Goal: Task Accomplishment & Management: Manage account settings

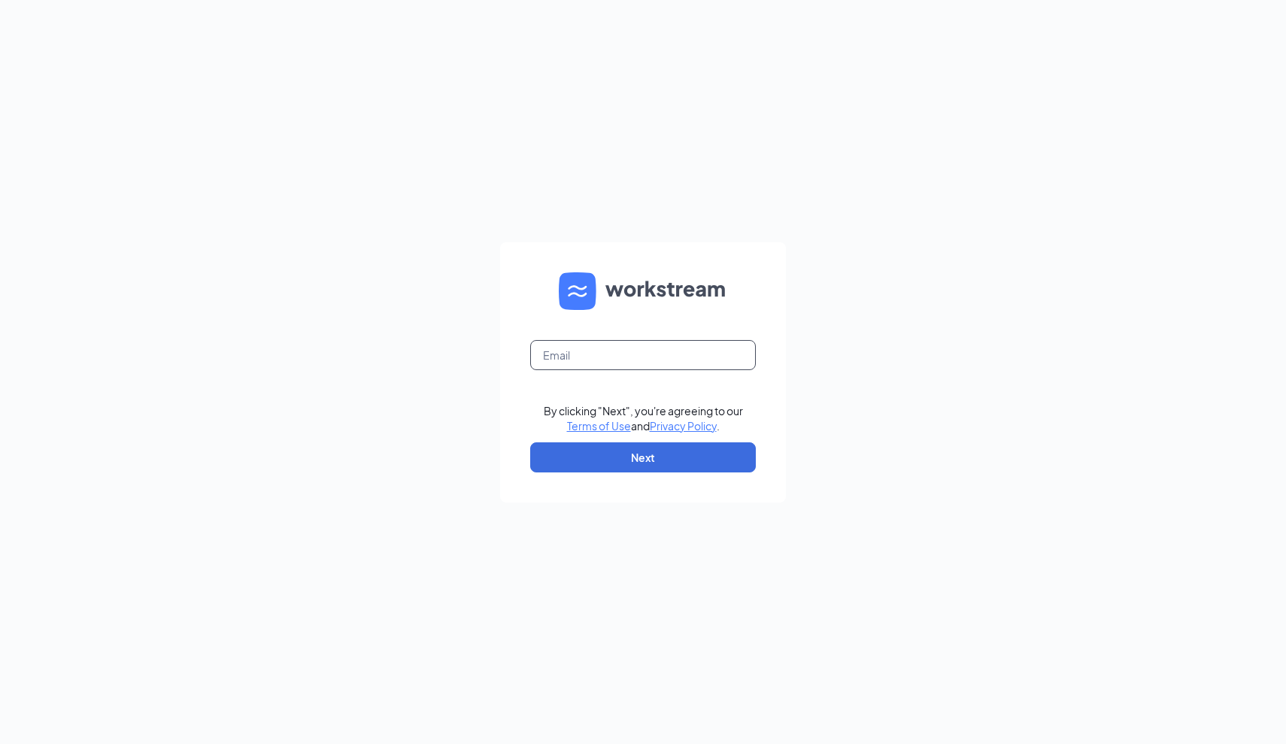
click at [566, 352] on input "text" at bounding box center [643, 355] width 226 height 30
type input "[PERSON_NAME][EMAIL_ADDRESS][DOMAIN_NAME]"
click at [635, 468] on button "Next" at bounding box center [643, 457] width 226 height 30
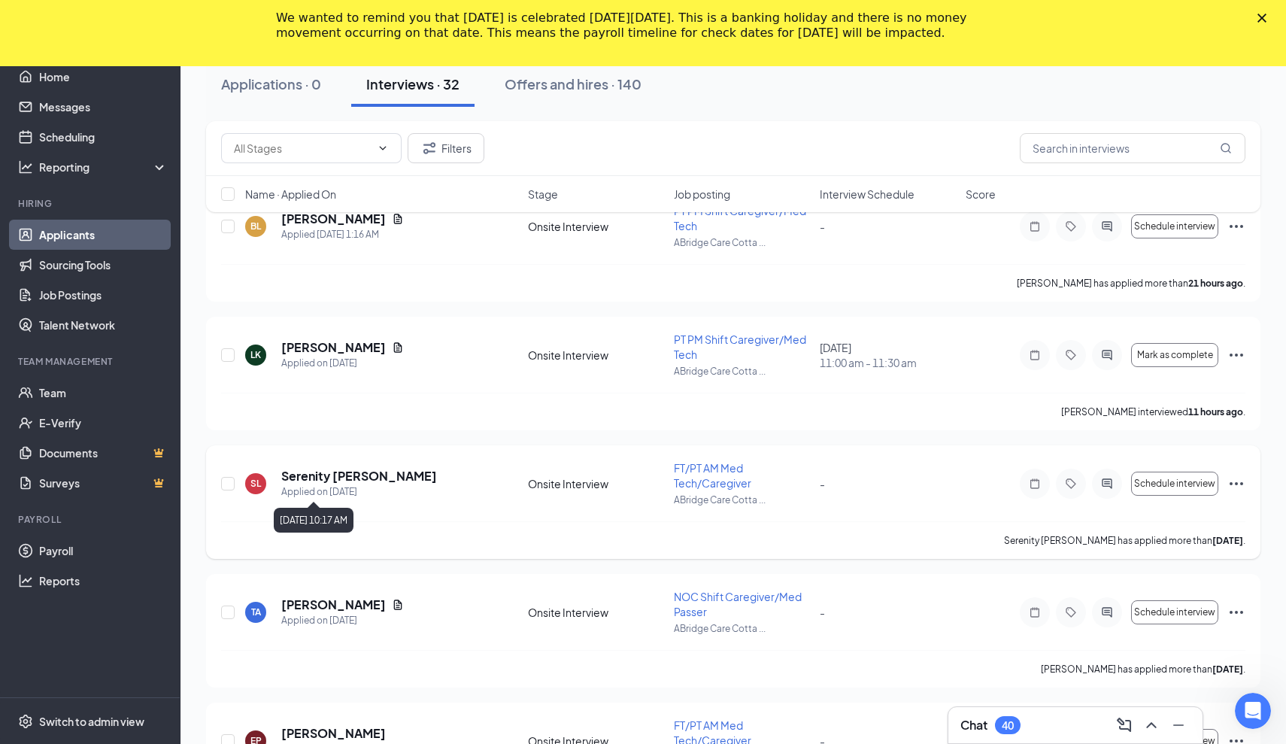
scroll to position [185, 0]
click at [1203, 357] on span "Mark as complete" at bounding box center [1175, 354] width 76 height 11
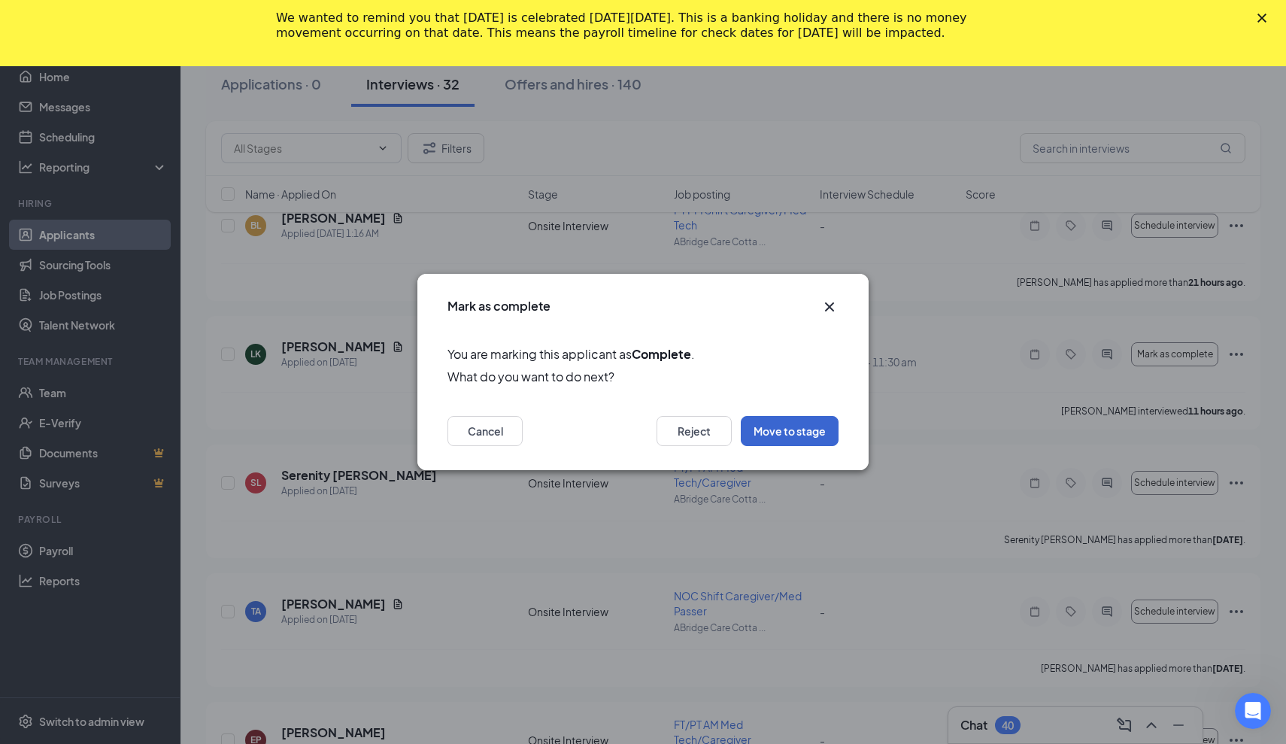
click at [782, 427] on button "Move to stage" at bounding box center [790, 431] width 98 height 30
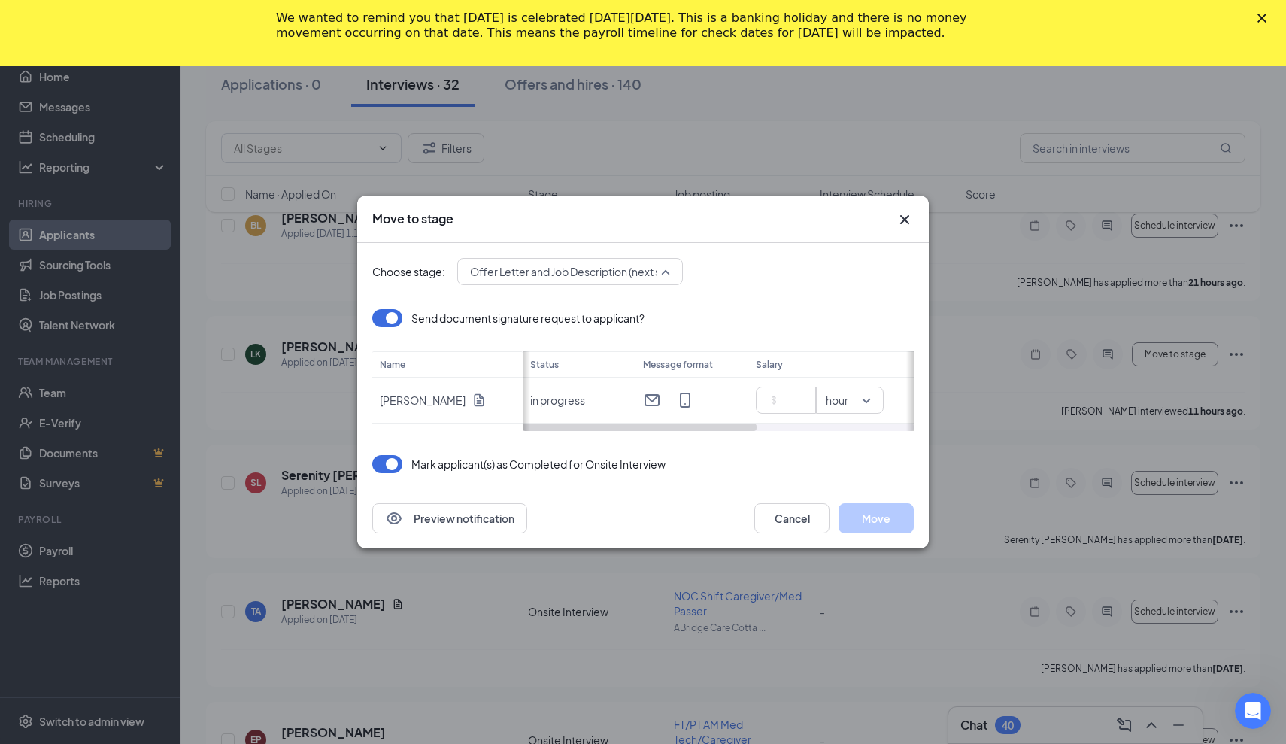
click at [593, 272] on span "Offer Letter and Job Description (next stage)" at bounding box center [578, 271] width 217 height 23
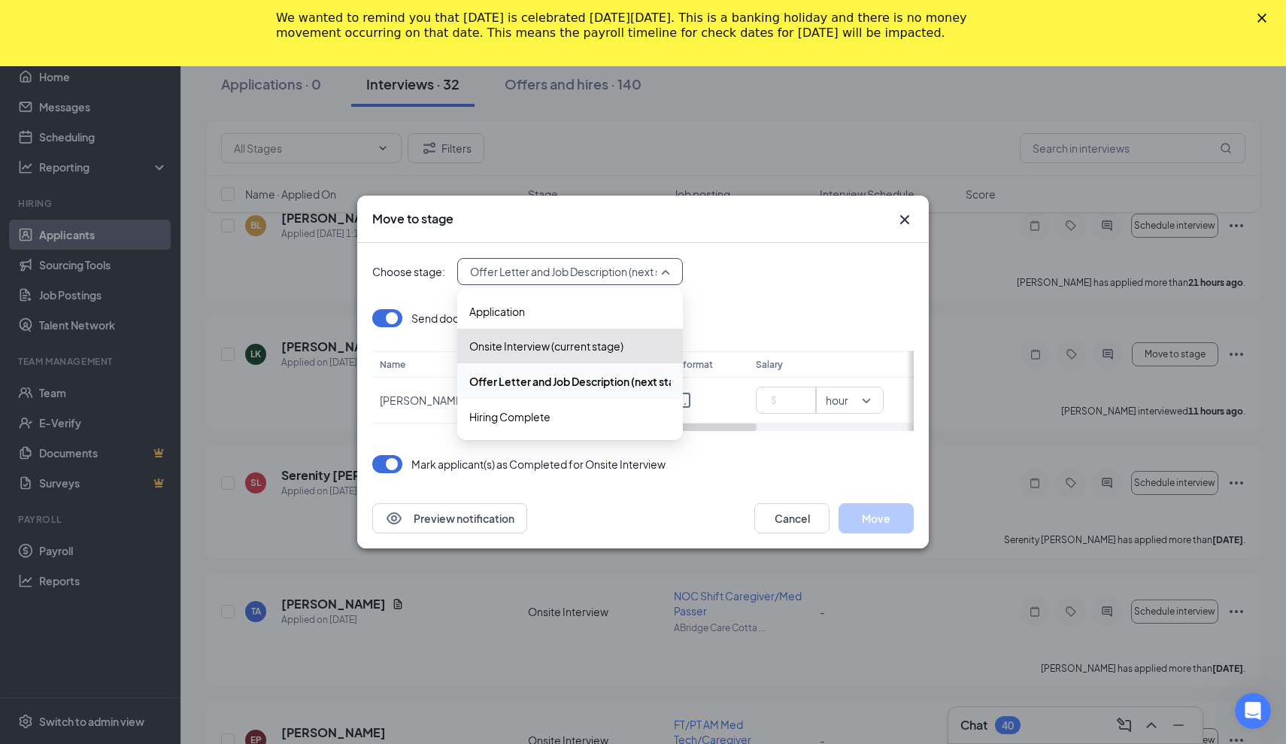
click at [704, 275] on div "Choose stage: Offer Letter and Job Description (next stage) 3217109 3217111 321…" at bounding box center [643, 271] width 542 height 27
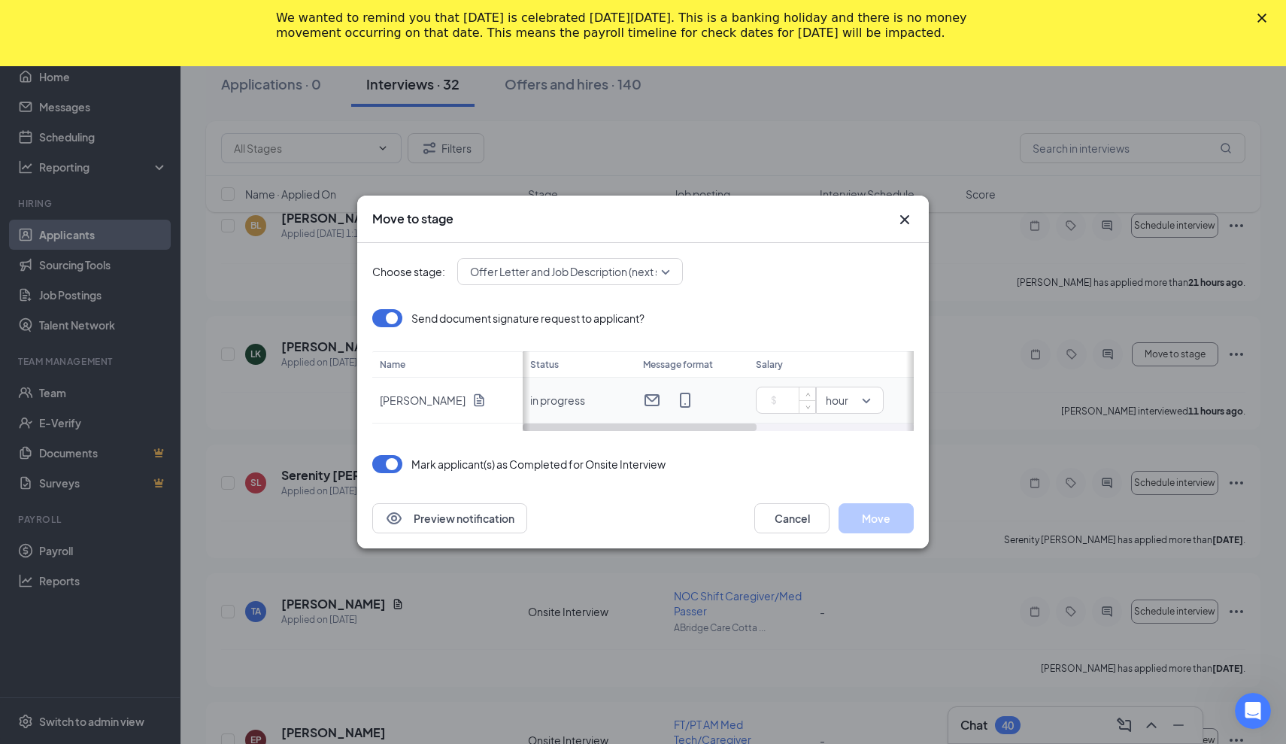
click at [775, 407] on input at bounding box center [789, 400] width 53 height 23
type input "17.5"
click at [869, 514] on button "Move" at bounding box center [876, 518] width 75 height 30
